Goal: Information Seeking & Learning: Learn about a topic

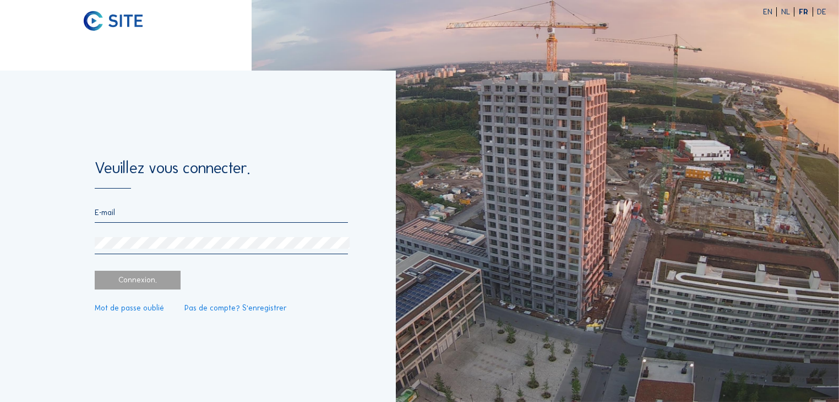
type input "[DOMAIN_NAME][EMAIL_ADDRESS][DOMAIN_NAME]"
click at [142, 275] on div "Connexion." at bounding box center [137, 279] width 85 height 19
click at [146, 280] on div "Connexion." at bounding box center [137, 279] width 85 height 19
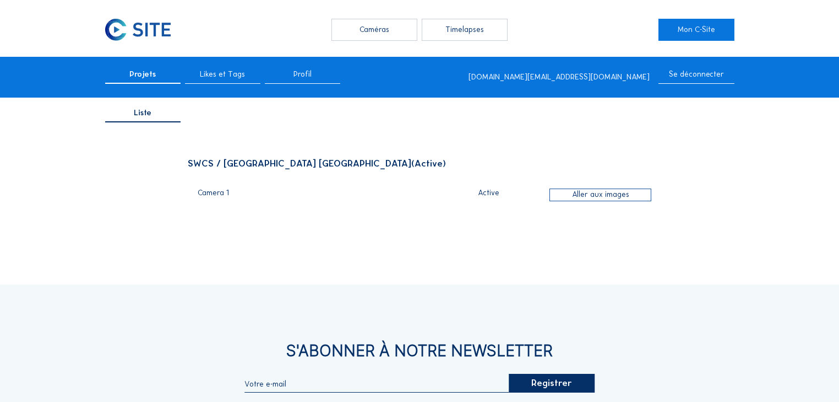
click at [375, 24] on div "Caméras" at bounding box center [374, 30] width 85 height 22
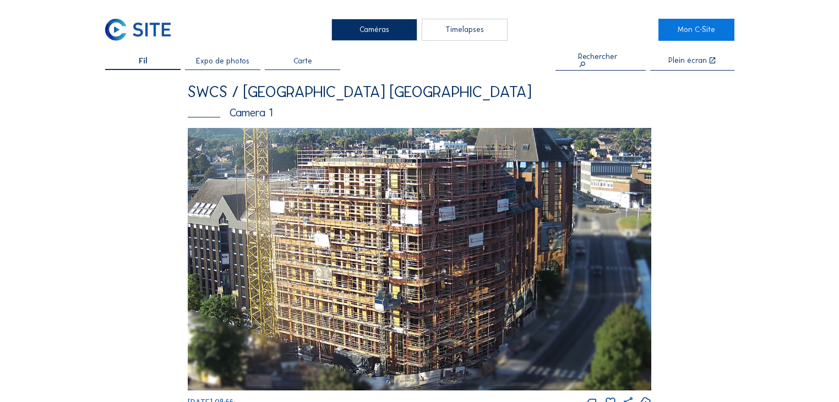
click at [485, 240] on img at bounding box center [420, 259] width 464 height 263
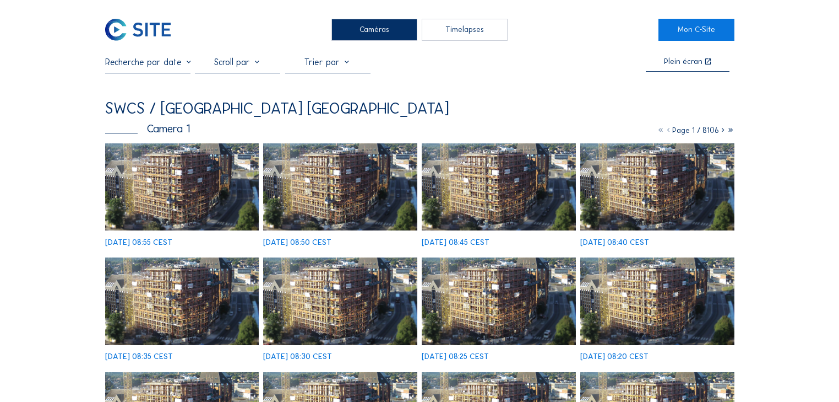
click at [175, 167] on img at bounding box center [182, 186] width 154 height 87
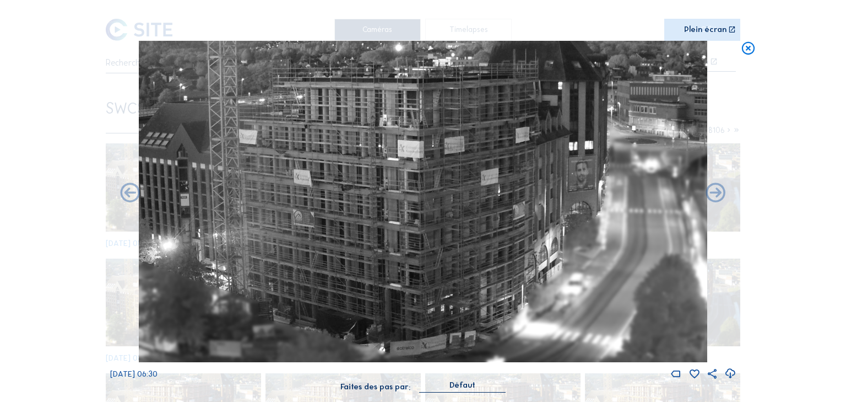
click at [751, 47] on icon at bounding box center [747, 49] width 15 height 16
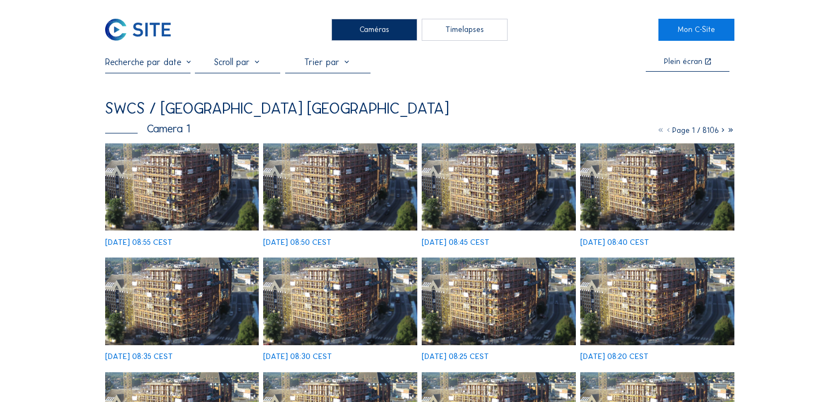
click at [170, 184] on img at bounding box center [182, 186] width 154 height 87
